Goal: Information Seeking & Learning: Find specific fact

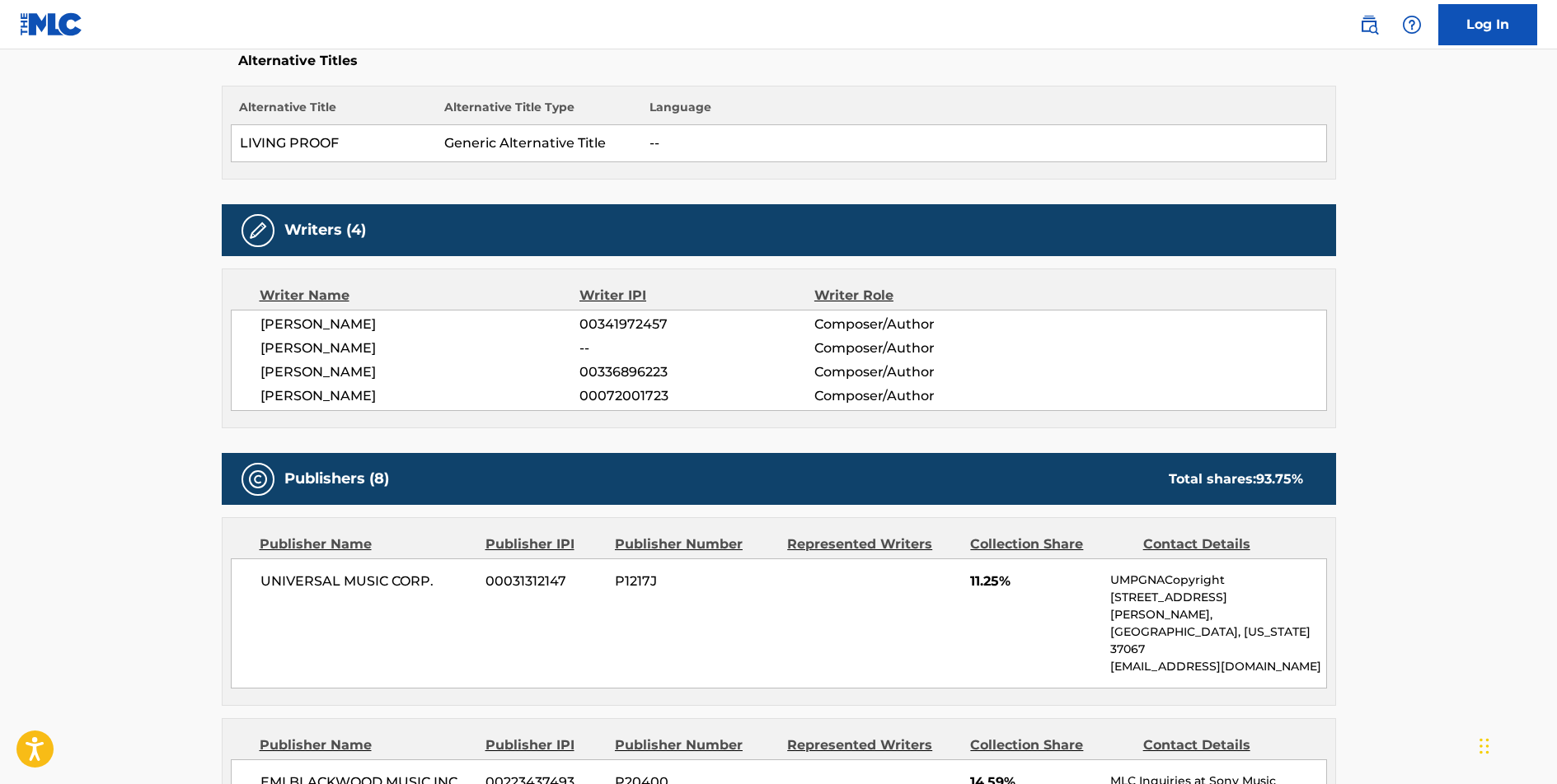
scroll to position [73, 0]
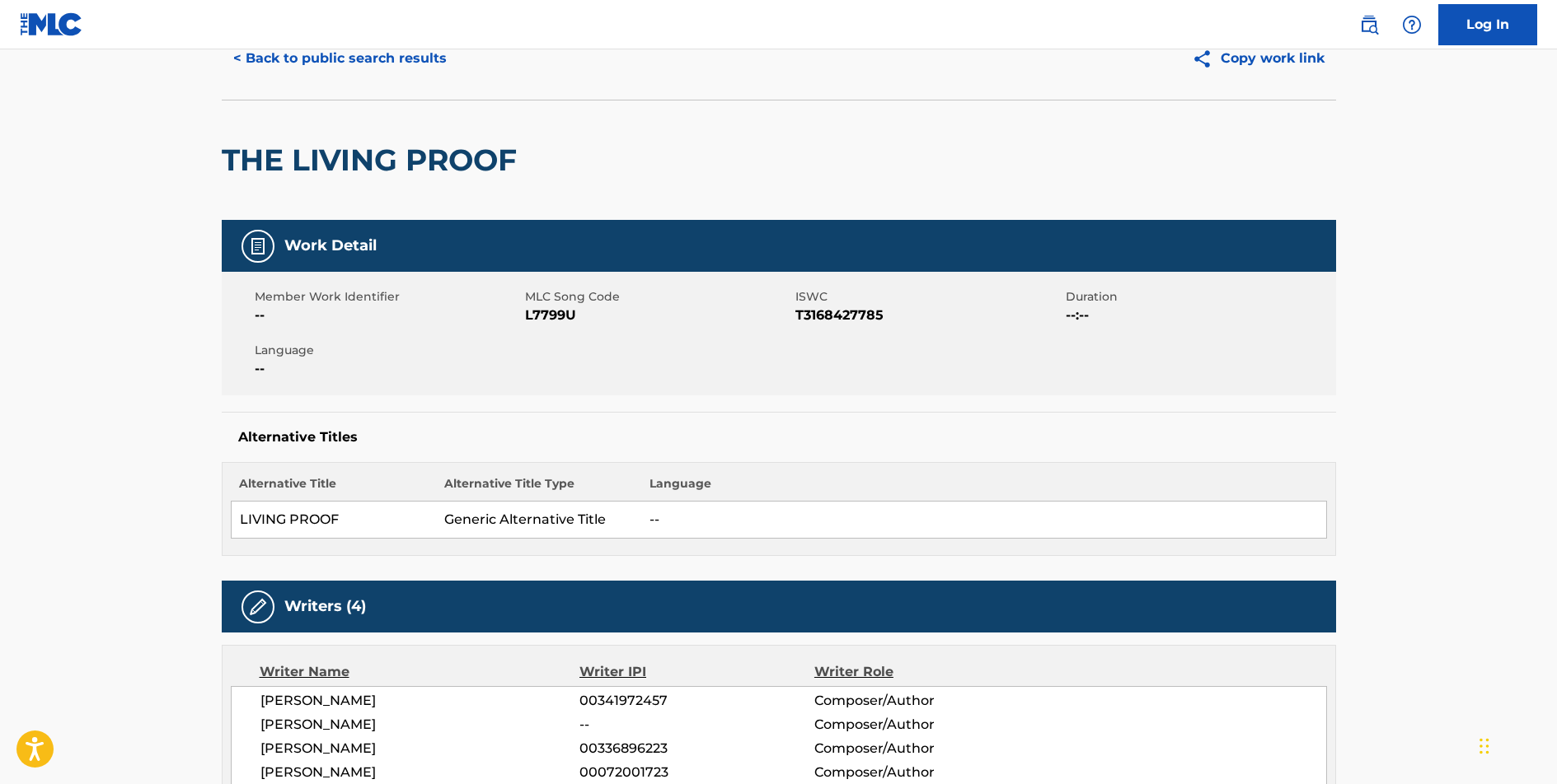
click at [366, 55] on button "< Back to public search results" at bounding box center [340, 58] width 236 height 42
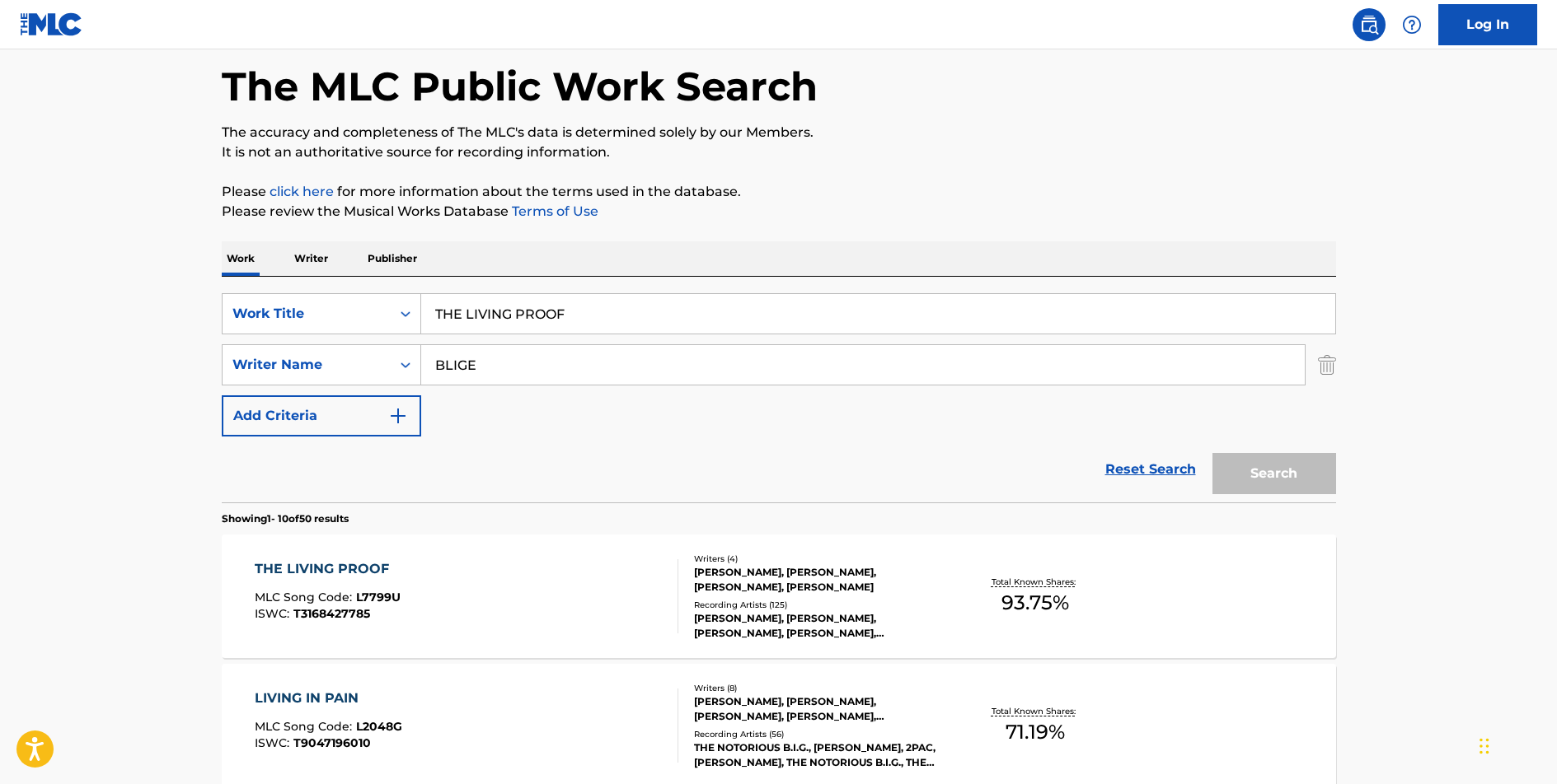
scroll to position [160, 0]
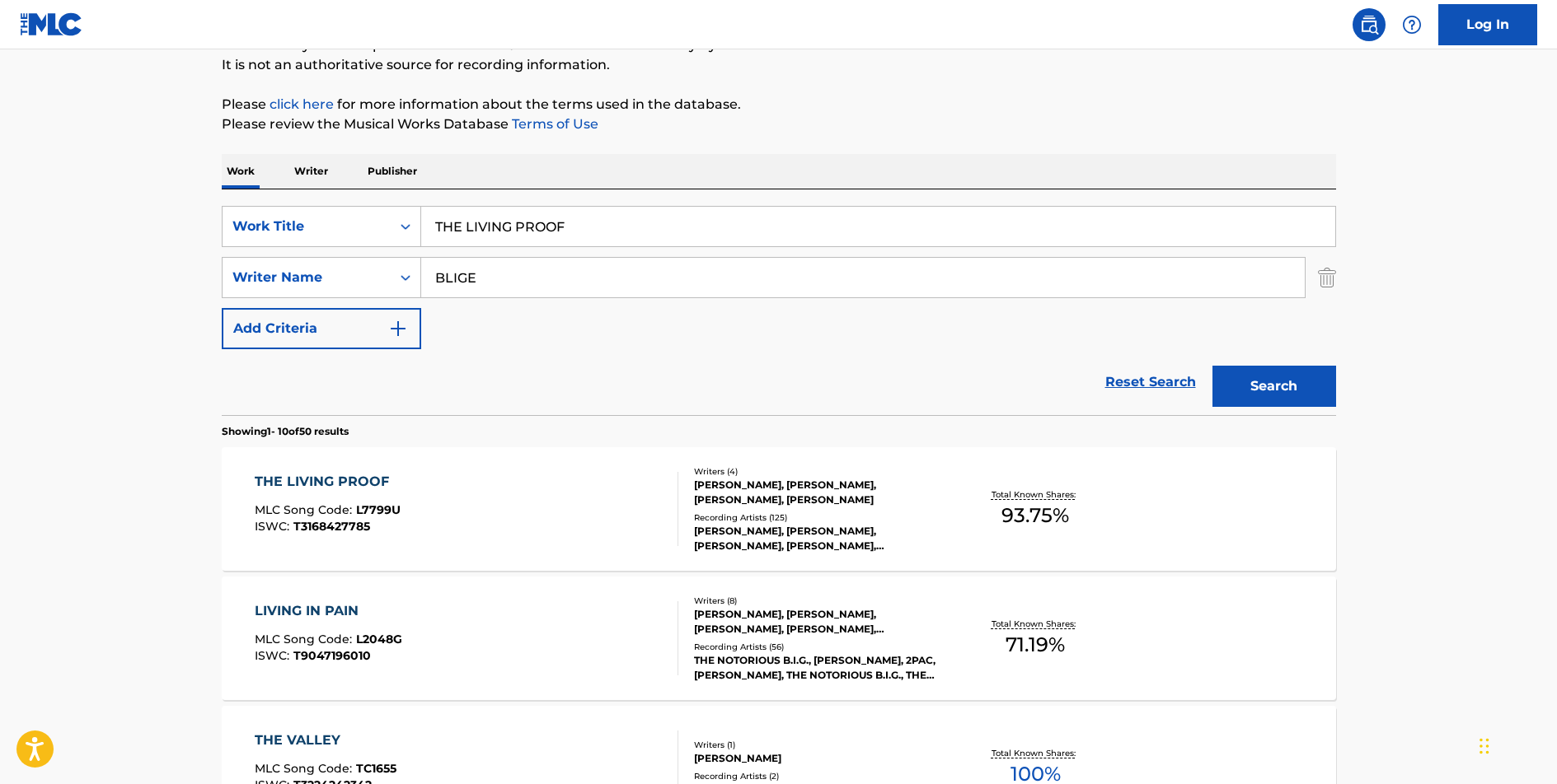
click at [527, 221] on input "THE LIVING PROOF" at bounding box center [878, 226] width 914 height 40
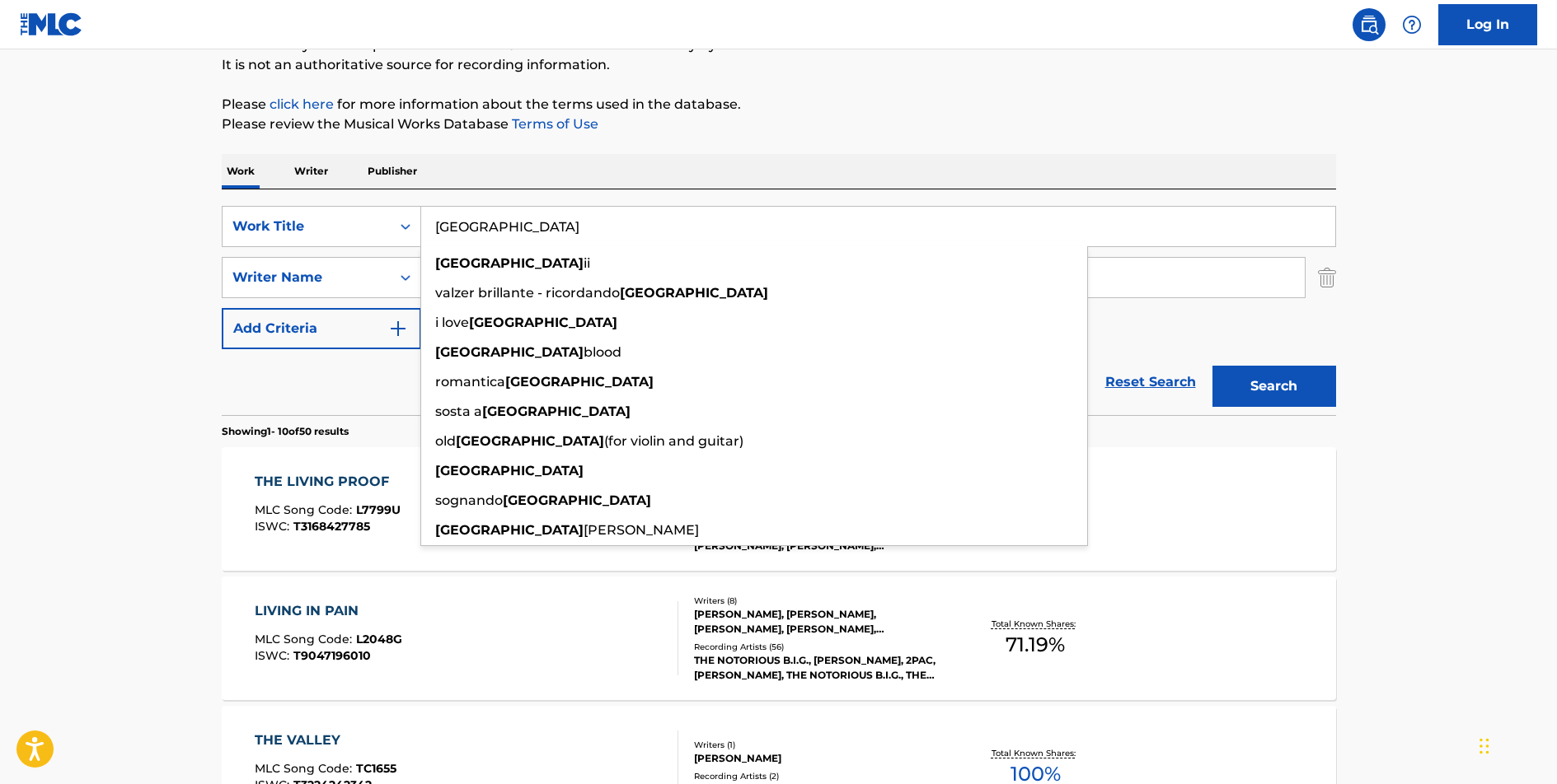
type input "[GEOGRAPHIC_DATA]"
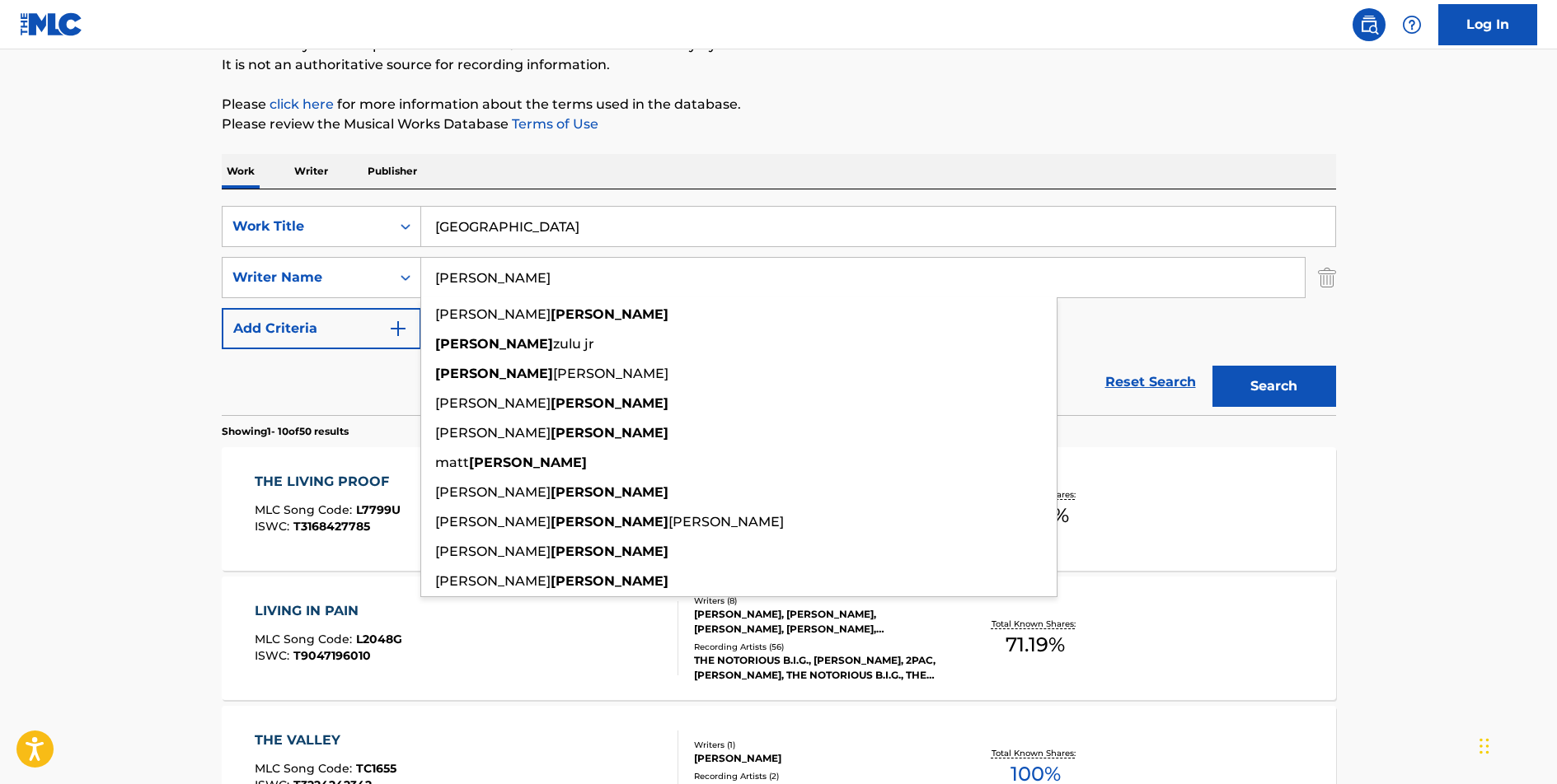
type input "[PERSON_NAME]"
click at [1213, 366] on button "Search" at bounding box center [1275, 386] width 124 height 42
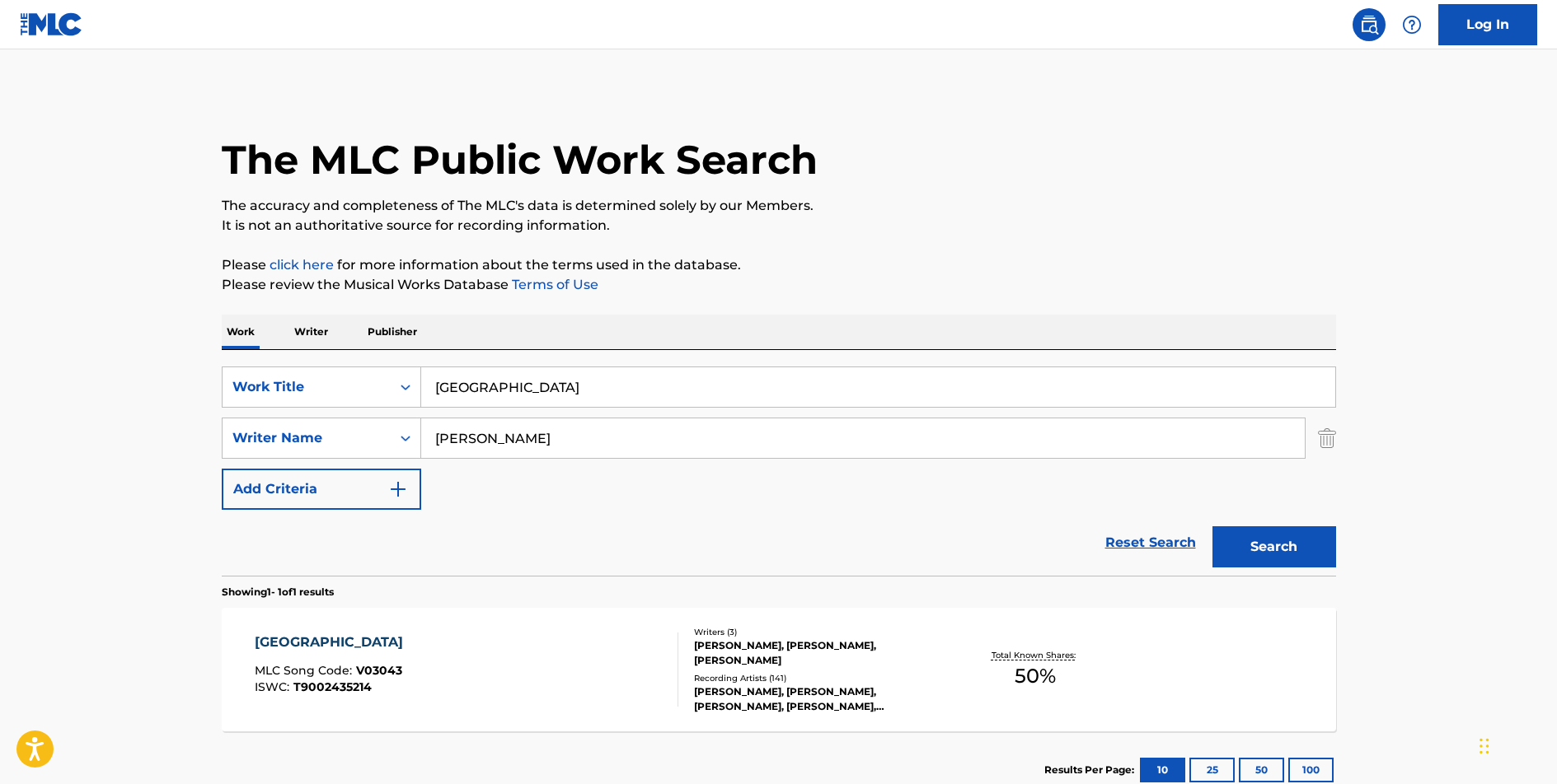
click at [281, 642] on div "[GEOGRAPHIC_DATA]" at bounding box center [333, 642] width 157 height 19
